Goal: Transaction & Acquisition: Purchase product/service

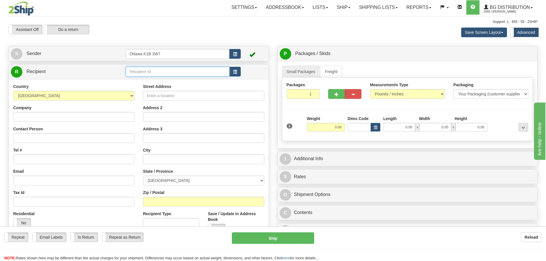
click at [189, 73] on input "text" at bounding box center [178, 72] width 104 height 10
type input "910606"
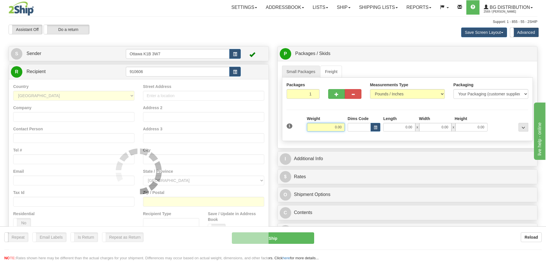
click at [210, 50] on input "Ottawa K1B 3W7" at bounding box center [178, 54] width 104 height 10
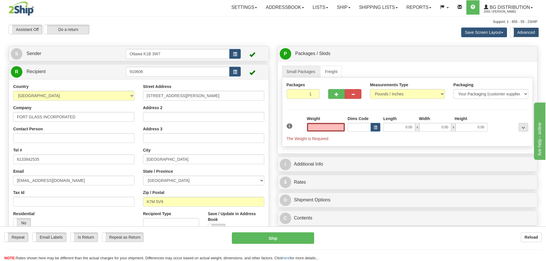
type input "0.00"
click at [325, 132] on div "Weight 0.00" at bounding box center [326, 126] width 41 height 20
click at [326, 128] on input "0.00" at bounding box center [326, 127] width 38 height 9
type input "0.00"
click at [332, 98] on button "button" at bounding box center [336, 94] width 17 height 10
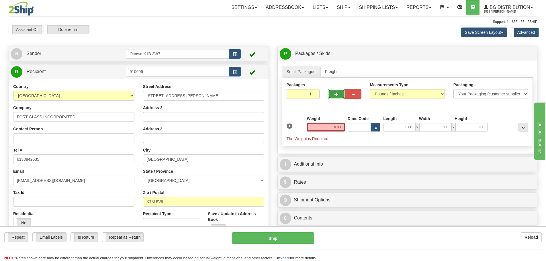
type input "2"
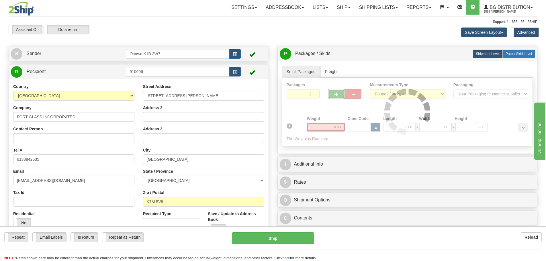
click at [519, 56] on label "Pack / Skid Level Pack.." at bounding box center [519, 54] width 33 height 9
radio input "true"
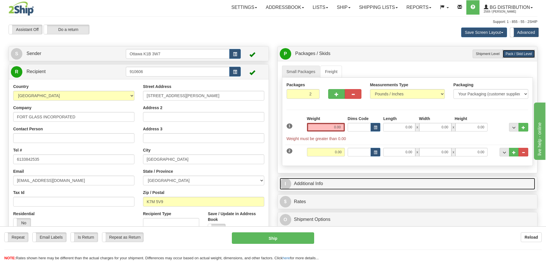
click at [322, 181] on link "I Additional Info" at bounding box center [408, 184] width 256 height 12
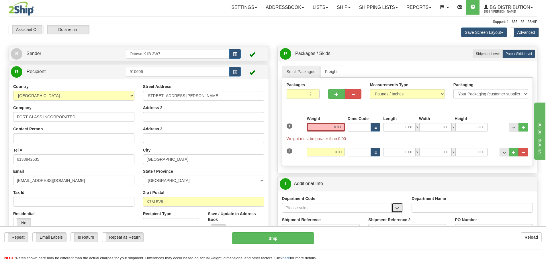
click at [397, 209] on span "button" at bounding box center [398, 209] width 4 height 4
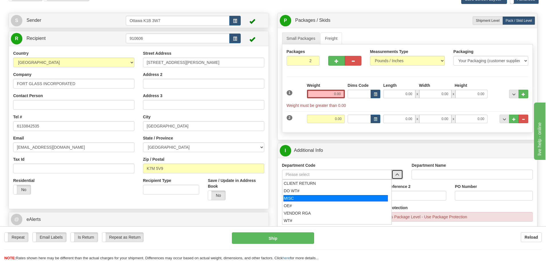
scroll to position [86, 0]
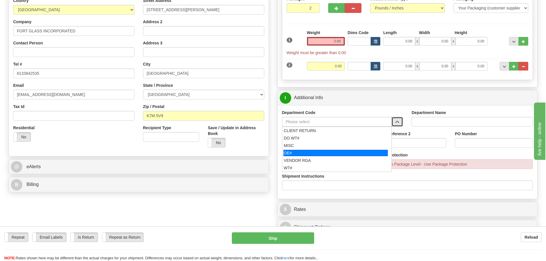
click at [322, 151] on div "OE#" at bounding box center [336, 153] width 104 height 6
type input "OE#"
type input "ORDERS"
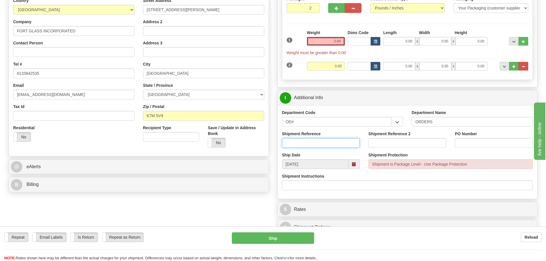
click at [299, 142] on input "Shipment Reference" at bounding box center [321, 143] width 78 height 10
type input "10204927-00"
click at [470, 146] on input "PO Number" at bounding box center [494, 143] width 78 height 10
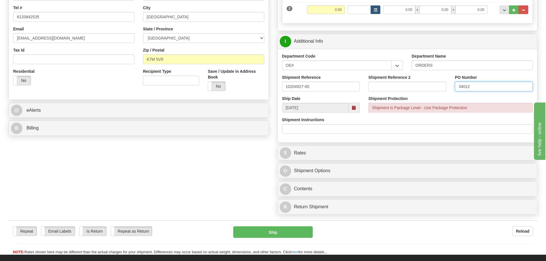
scroll to position [143, 0]
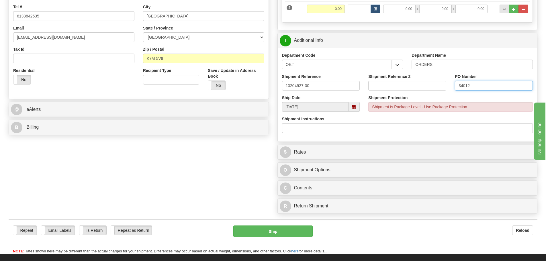
type input "34012"
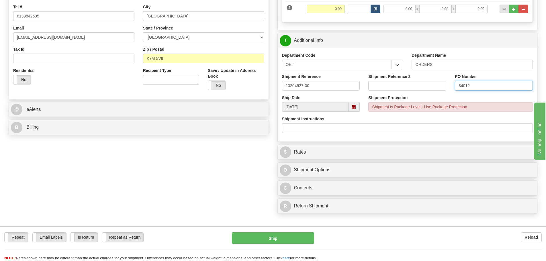
scroll to position [57, 0]
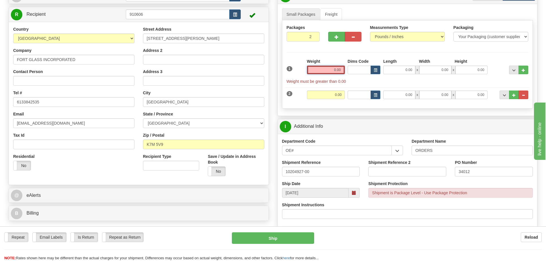
click at [326, 73] on input "0.00" at bounding box center [326, 70] width 38 height 9
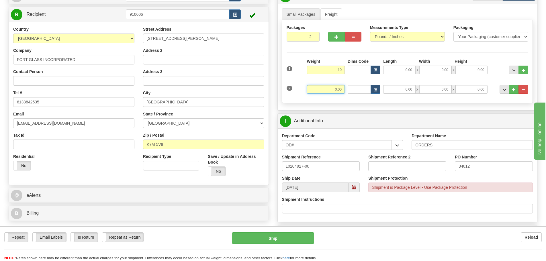
type input "10.00"
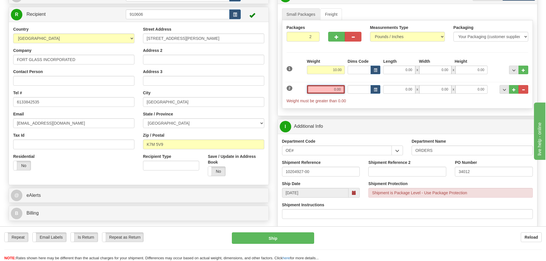
click at [338, 91] on input "0.00" at bounding box center [326, 89] width 38 height 9
type input "0.00"
click at [400, 69] on input "0.00" at bounding box center [400, 70] width 32 height 9
type input "53.50"
click at [435, 70] on input "0.00" at bounding box center [436, 70] width 32 height 9
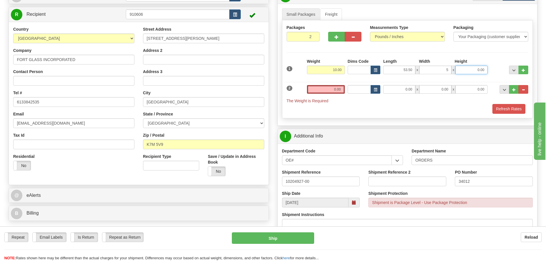
type input "5.00"
click at [465, 69] on input "0.00" at bounding box center [472, 70] width 32 height 9
type input "5.00"
click at [321, 85] on input "0.00" at bounding box center [326, 89] width 38 height 9
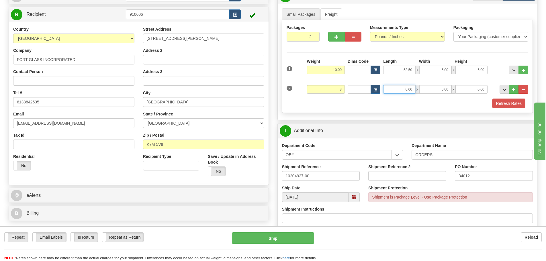
type input "8.00"
click at [391, 86] on input "0.00" at bounding box center [400, 89] width 32 height 9
type input "10.50"
type input "9.50"
type input "6.00"
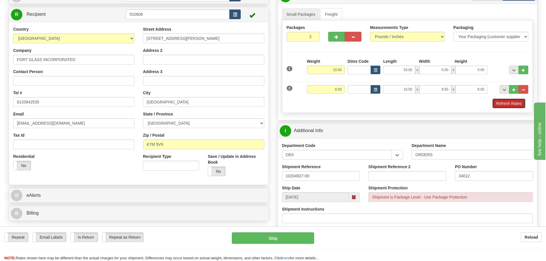
click at [497, 107] on button "Refresh Rates" at bounding box center [509, 104] width 33 height 10
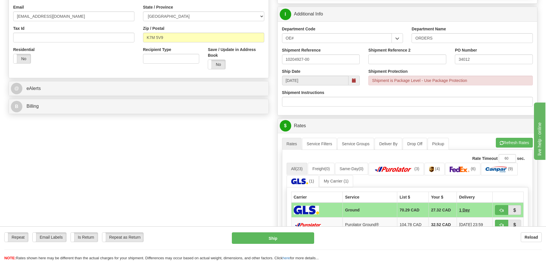
scroll to position [172, 0]
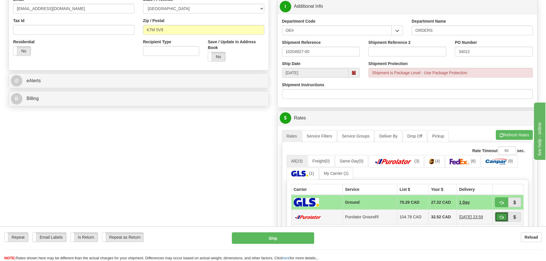
click at [505, 222] on button "button" at bounding box center [501, 217] width 13 height 10
type input "260"
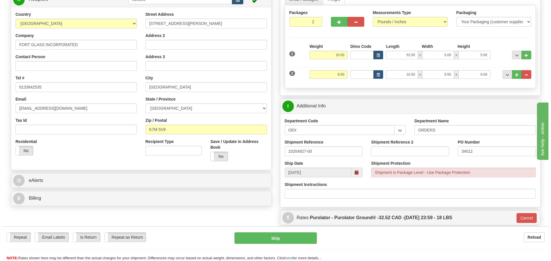
scroll to position [86, 0]
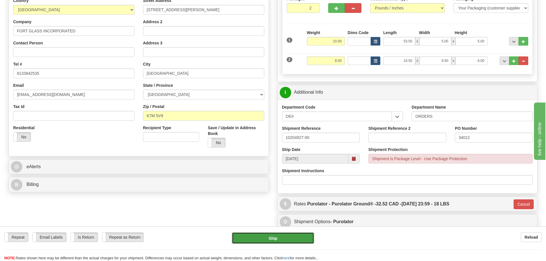
click at [280, 243] on button "Ship" at bounding box center [273, 238] width 82 height 11
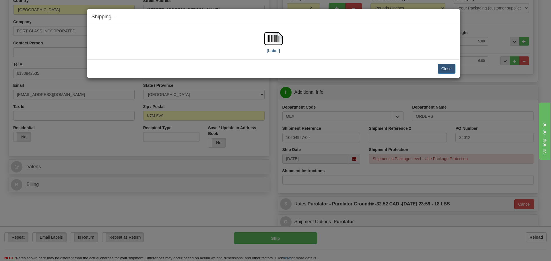
click at [268, 51] on div "[Label]" at bounding box center [273, 43] width 18 height 26
click at [269, 51] on label "[Label]" at bounding box center [273, 51] width 13 height 6
click at [447, 69] on button "Close" at bounding box center [446, 69] width 18 height 10
